Goal: Navigation & Orientation: Find specific page/section

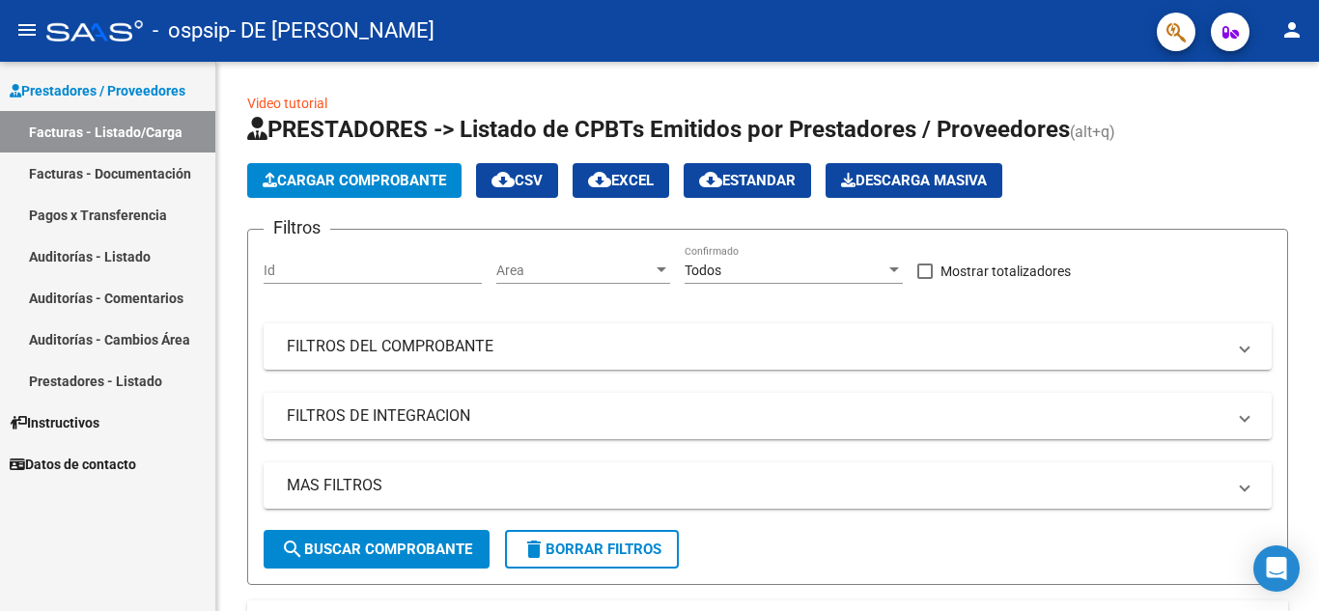
click at [124, 169] on link "Facturas - Documentación" at bounding box center [107, 174] width 215 height 42
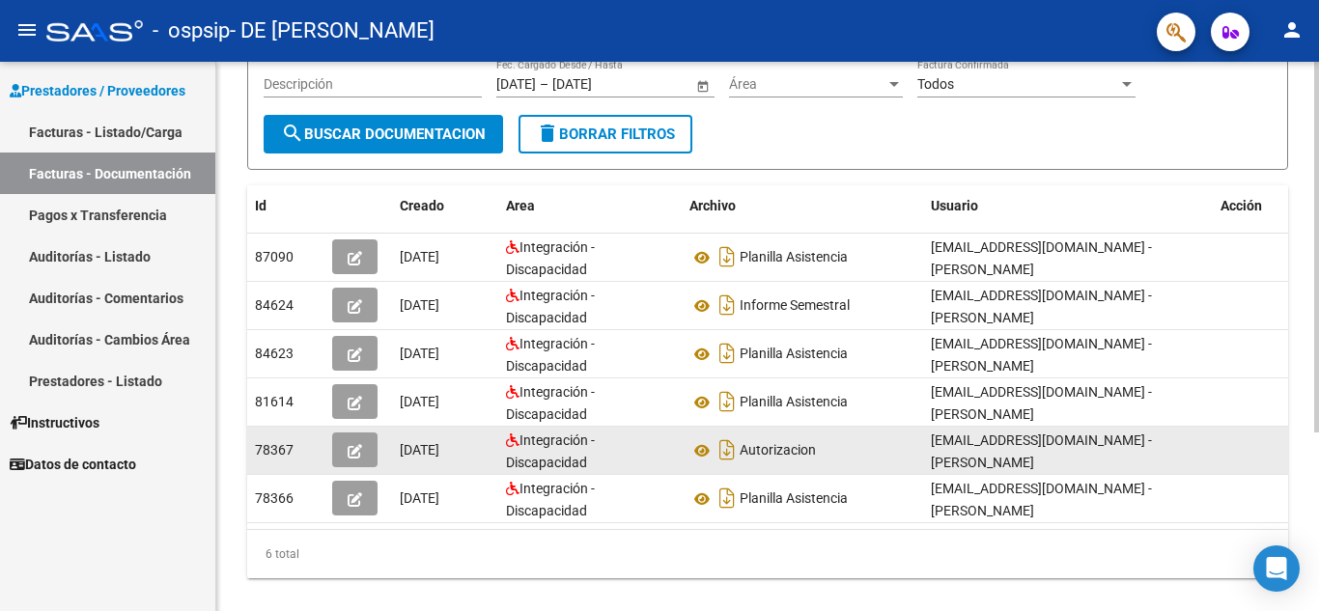
scroll to position [264, 0]
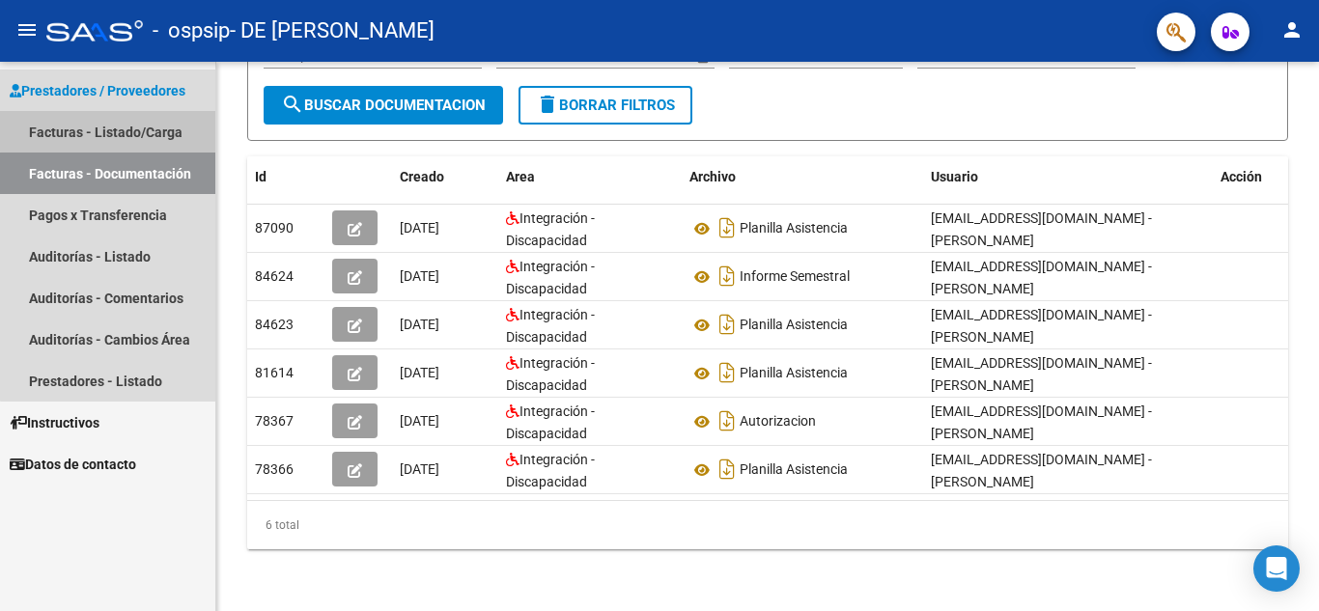
click at [136, 129] on link "Facturas - Listado/Carga" at bounding box center [107, 132] width 215 height 42
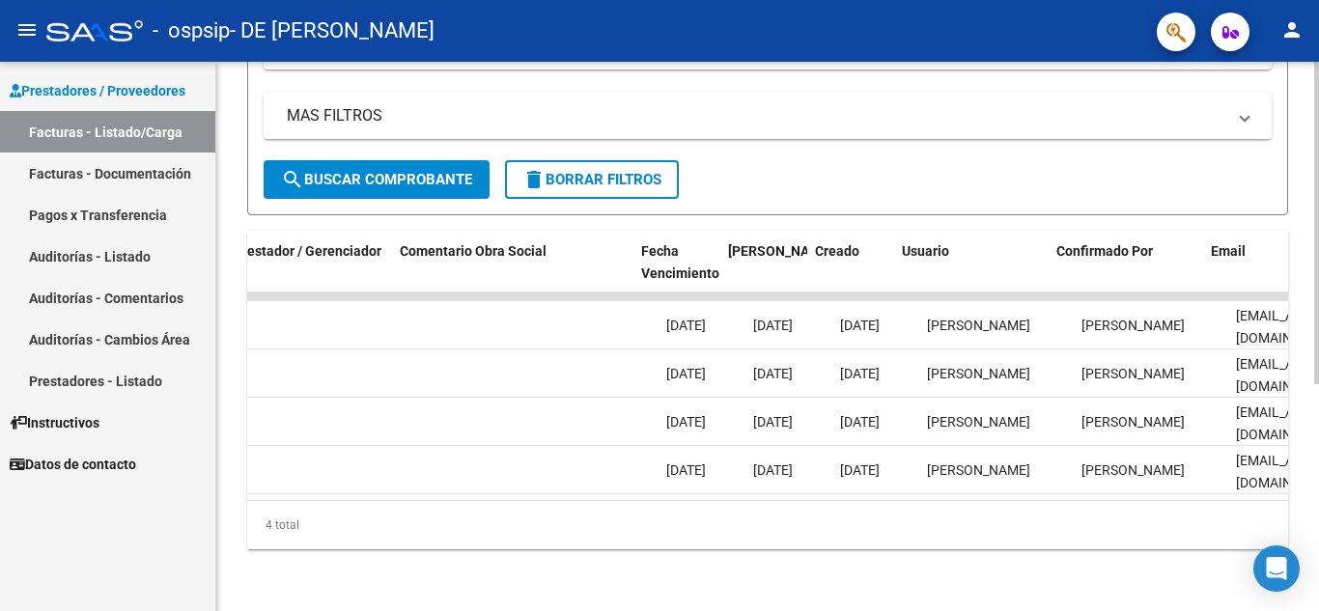
scroll to position [0, 3029]
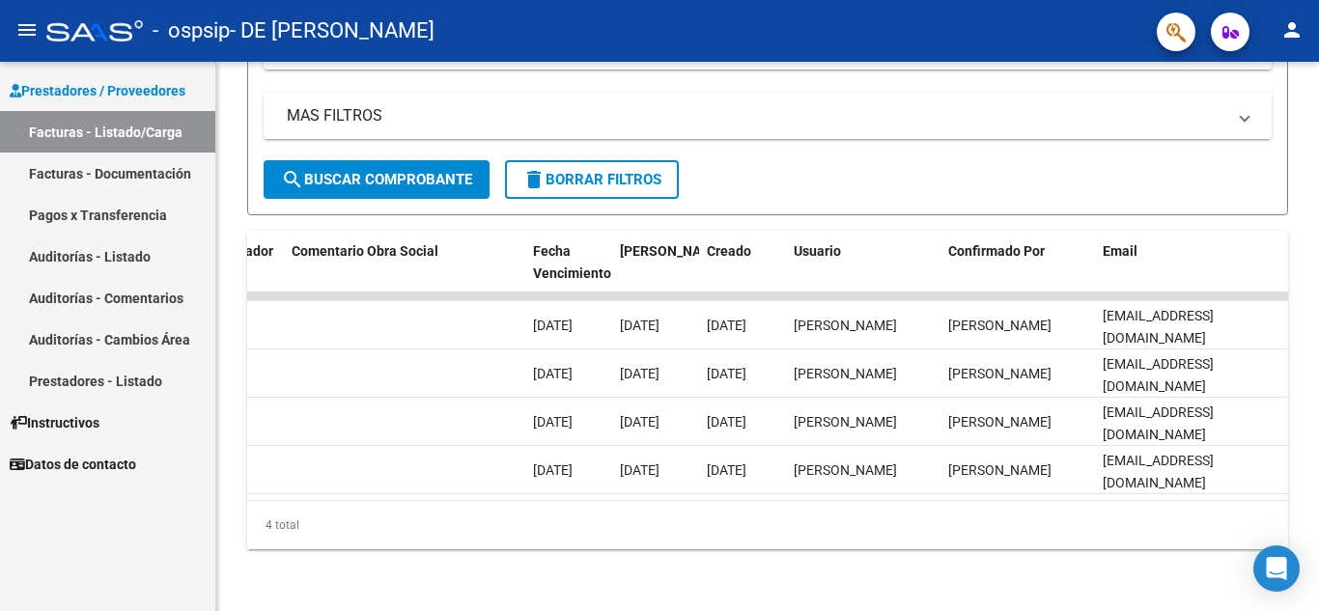
drag, startPoint x: 111, startPoint y: 209, endPoint x: 189, endPoint y: 225, distance: 79.7
click at [111, 209] on link "Pagos x Transferencia" at bounding box center [107, 215] width 215 height 42
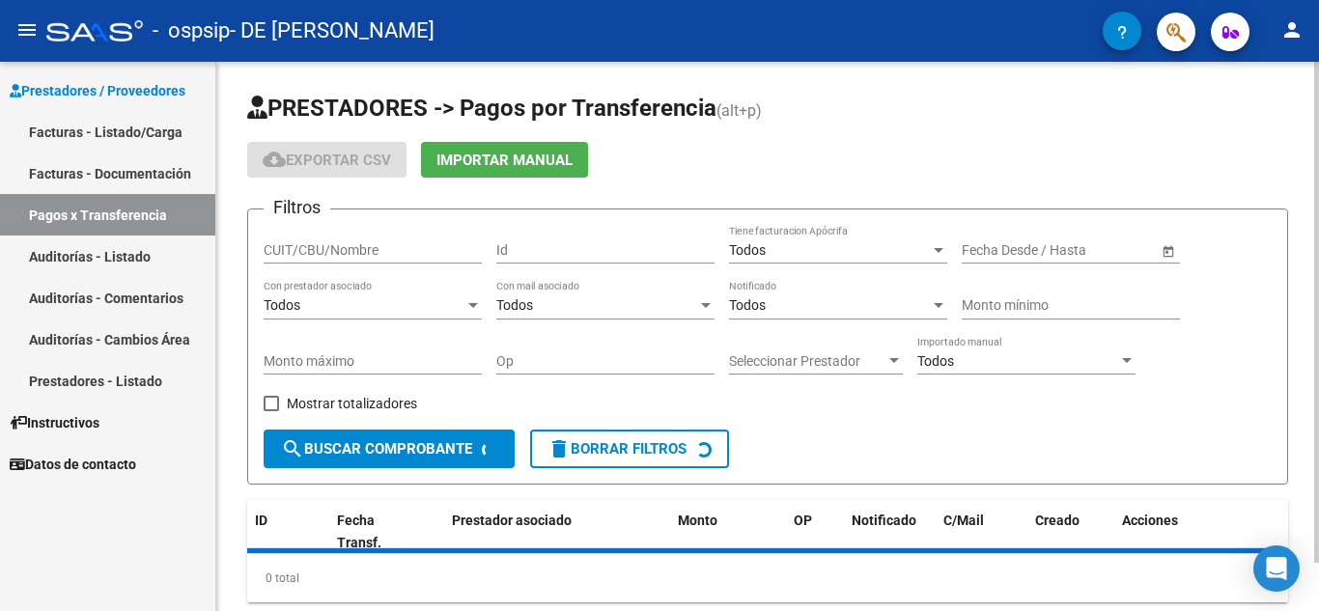
scroll to position [53, 0]
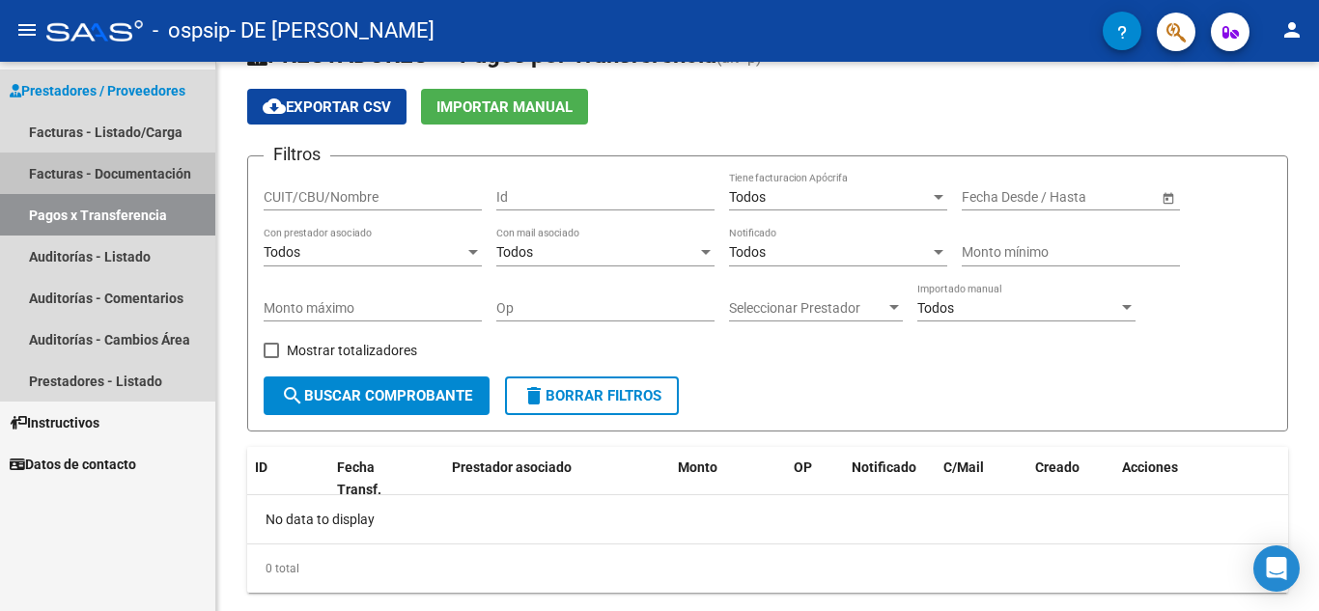
click at [110, 170] on link "Facturas - Documentación" at bounding box center [107, 174] width 215 height 42
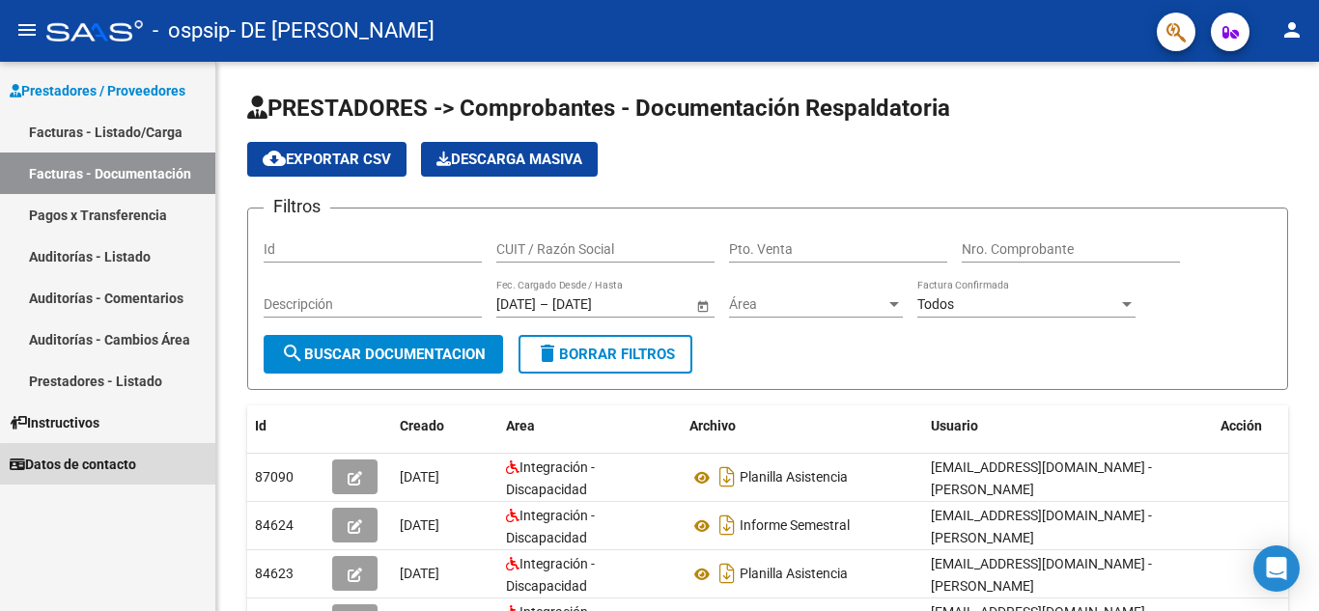
click at [113, 465] on span "Datos de contacto" at bounding box center [73, 464] width 126 height 21
